Goal: Task Accomplishment & Management: Manage account settings

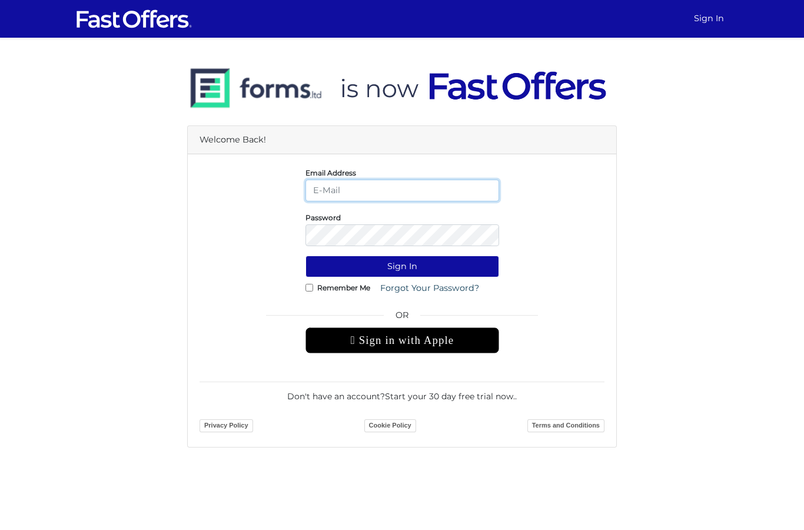
type input "[EMAIL_ADDRESS][DOMAIN_NAME]"
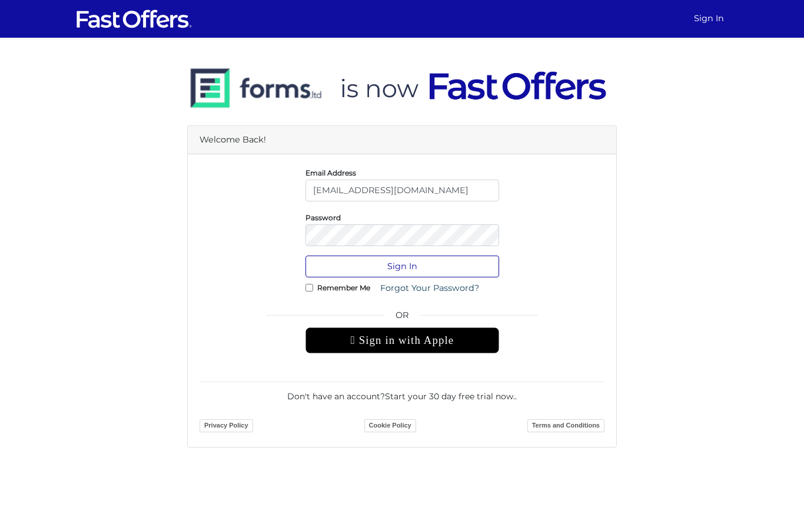
click at [421, 266] on button "Sign In" at bounding box center [403, 266] width 194 height 22
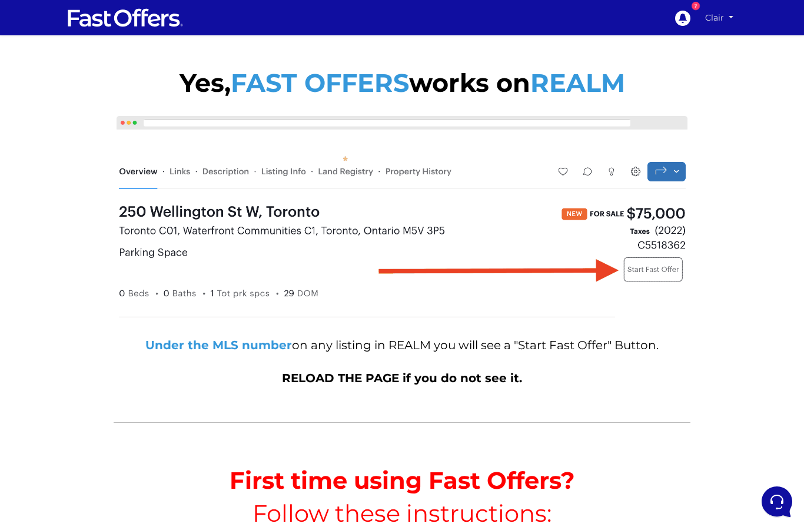
click at [728, 28] on link "Clair" at bounding box center [719, 18] width 36 height 21
click at [687, 36] on link "My Offers" at bounding box center [696, 41] width 81 height 15
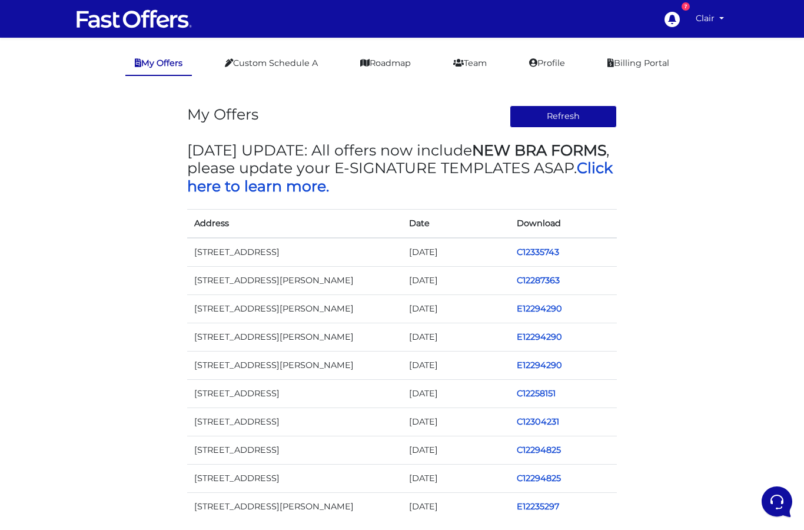
click at [140, 70] on link "My Offers" at bounding box center [158, 64] width 67 height 24
click at [271, 59] on link "Custom Schedule A" at bounding box center [271, 63] width 112 height 23
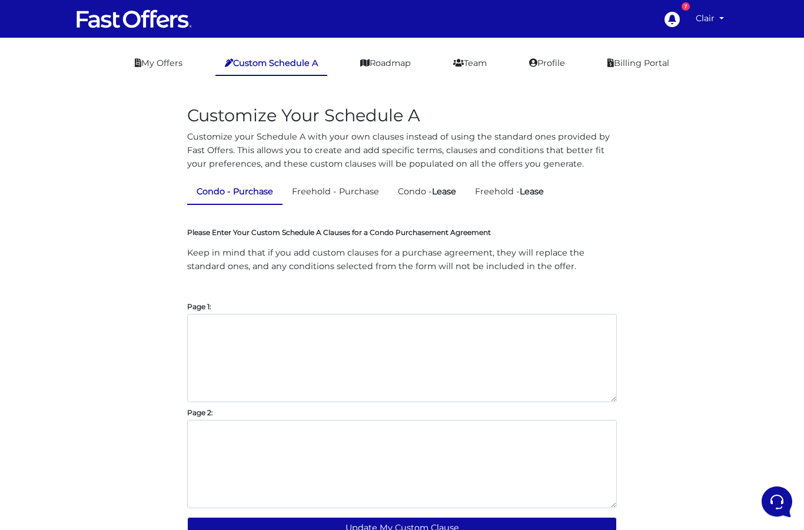
click at [387, 41] on main "My Offers Custom Schedule A Roadmap Team Profile Billing Portal Customize Your …" at bounding box center [402, 307] width 804 height 538
click at [391, 68] on link "Roadmap" at bounding box center [385, 63] width 69 height 23
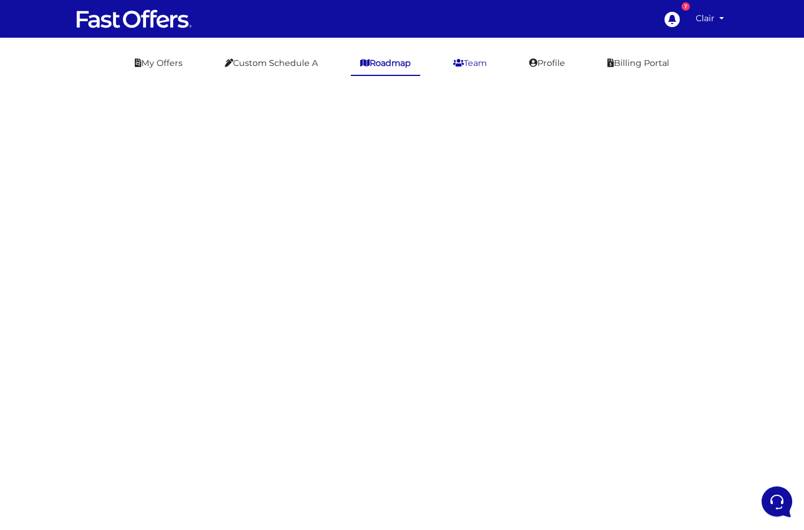
click at [457, 65] on icon at bounding box center [458, 63] width 11 height 8
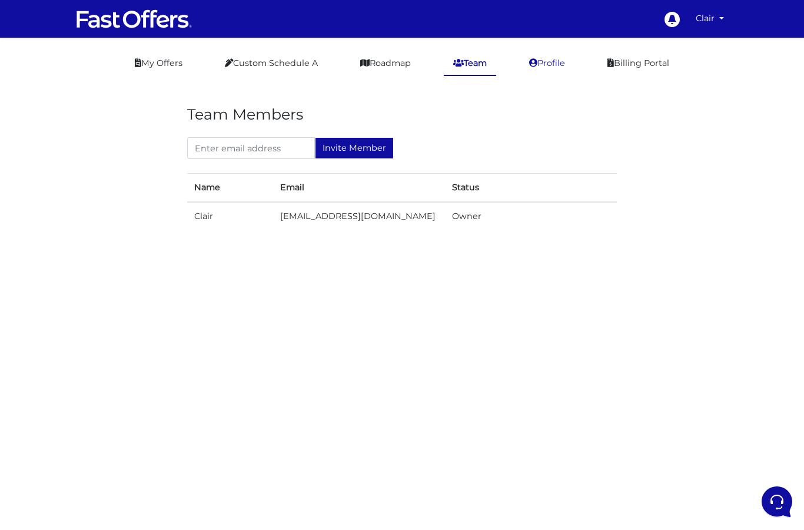
click at [554, 62] on link "Profile" at bounding box center [547, 63] width 55 height 23
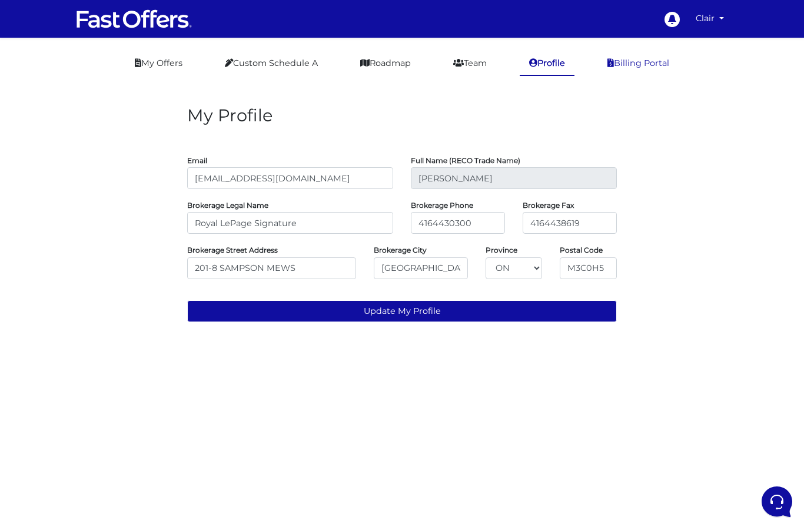
click at [638, 61] on link "Billing Portal" at bounding box center [638, 63] width 81 height 23
